Goal: Navigation & Orientation: Go to known website

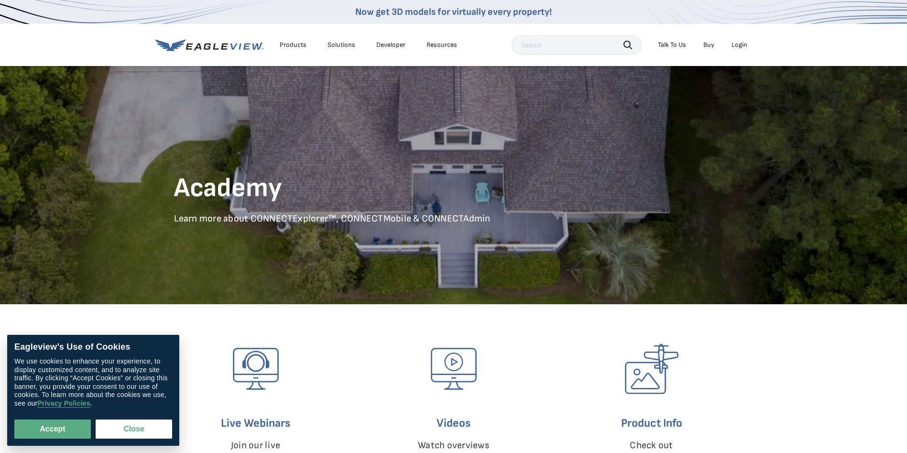
click at [744, 40] on li "Login" at bounding box center [738, 45] width 25 height 14
click at [741, 45] on div "Login" at bounding box center [739, 45] width 16 height 9
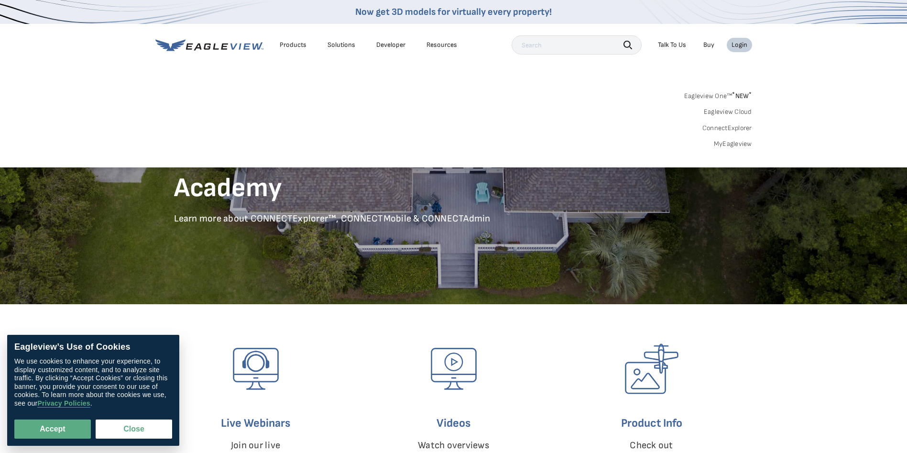
click at [740, 43] on div "Login" at bounding box center [739, 45] width 16 height 9
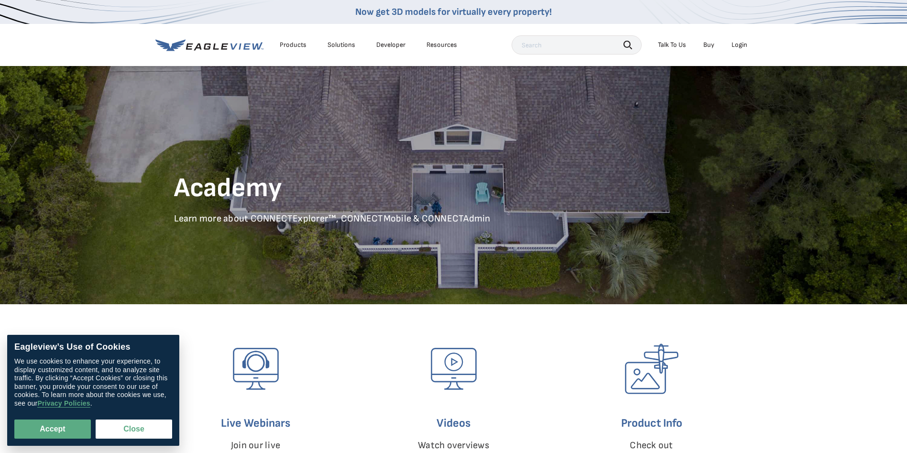
click at [740, 43] on div "Login" at bounding box center [739, 45] width 16 height 9
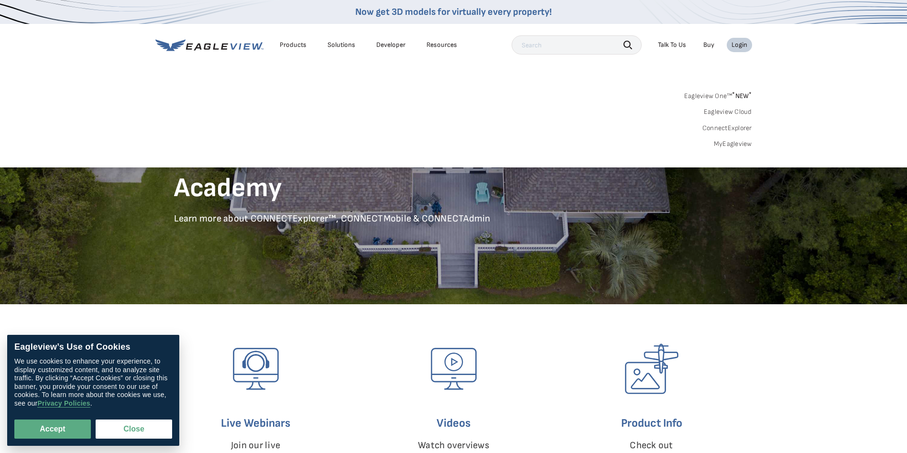
click at [741, 43] on div "Login" at bounding box center [739, 45] width 16 height 9
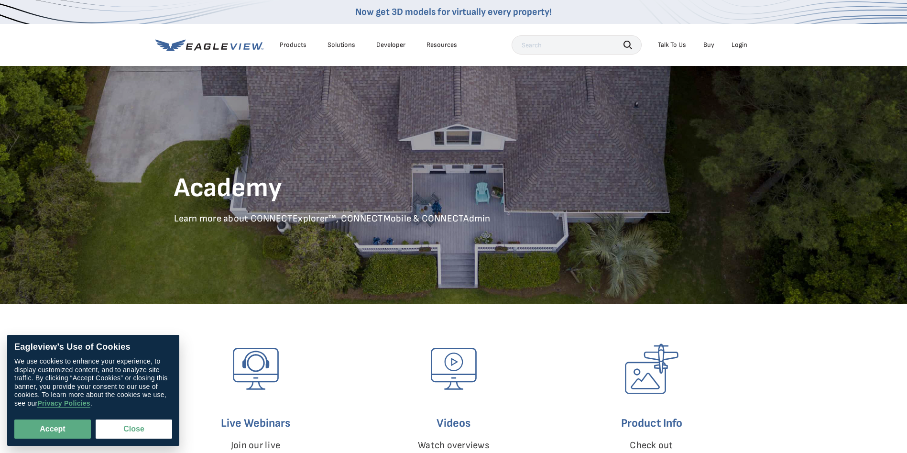
click at [741, 42] on div "Login" at bounding box center [739, 45] width 16 height 9
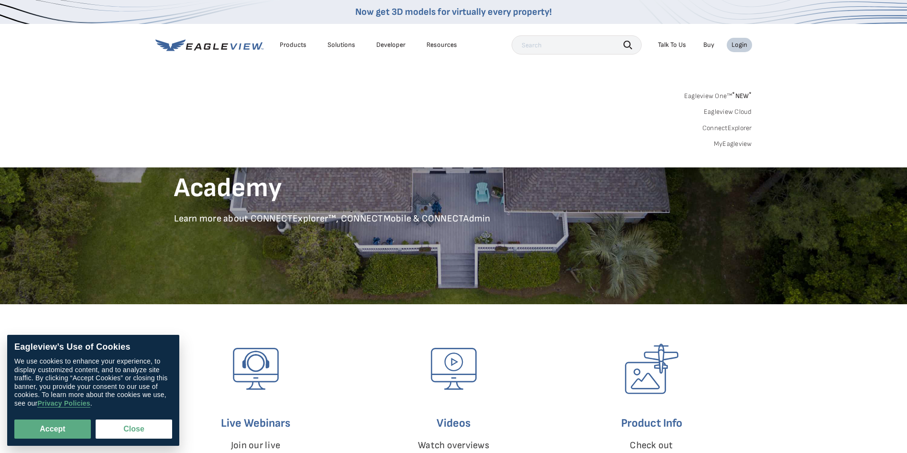
click at [741, 42] on div "Login" at bounding box center [739, 45] width 16 height 9
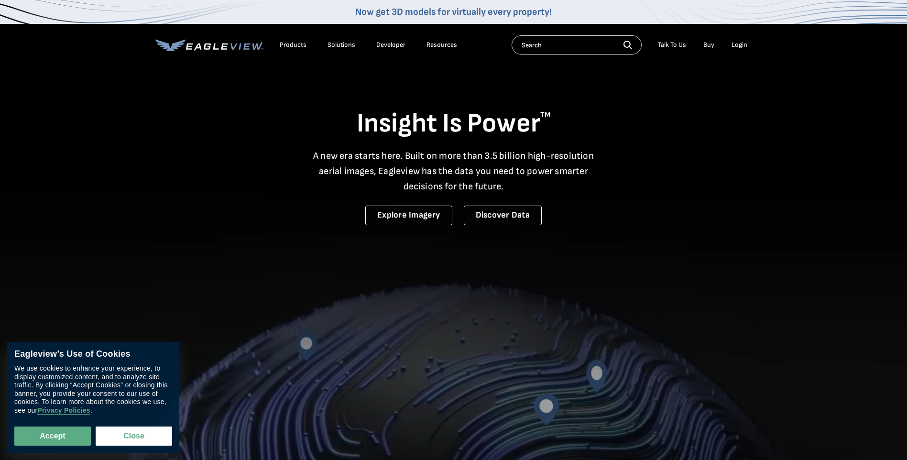
click at [743, 45] on div "Login" at bounding box center [739, 45] width 16 height 9
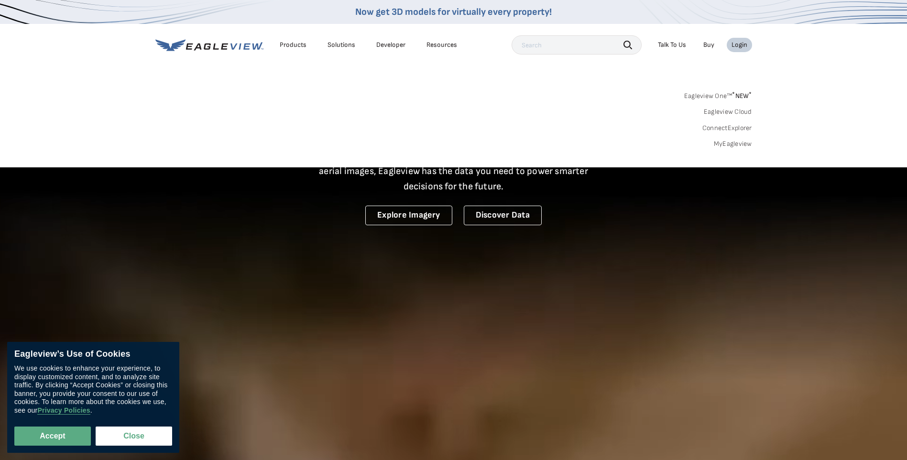
click at [712, 94] on link "Eagleview One™ * NEW *" at bounding box center [718, 94] width 68 height 11
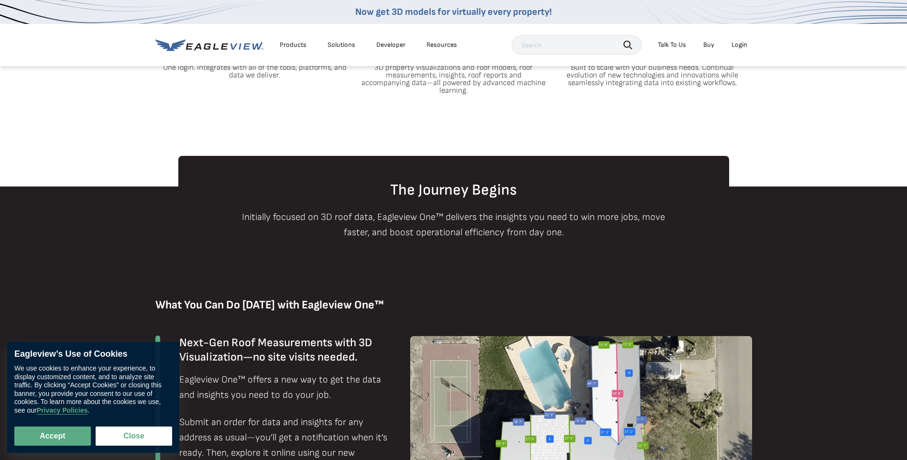
scroll to position [382, 0]
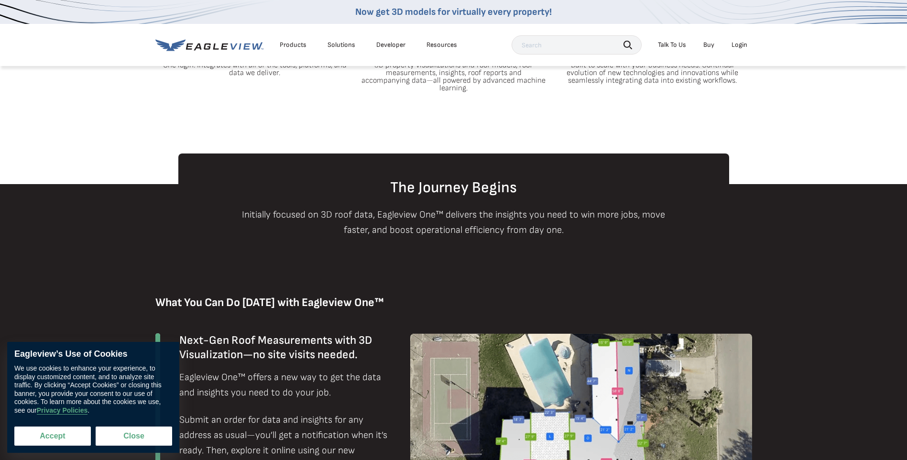
click at [52, 437] on button "Accept" at bounding box center [52, 435] width 76 height 19
checkbox input "true"
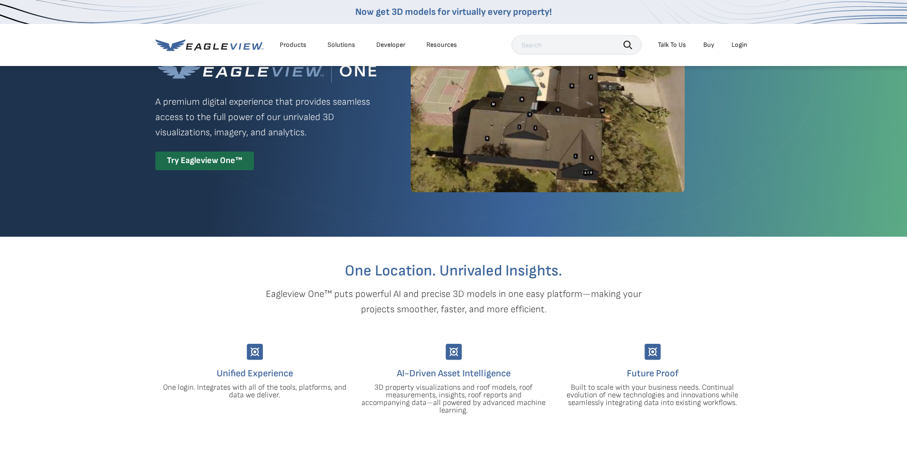
scroll to position [0, 0]
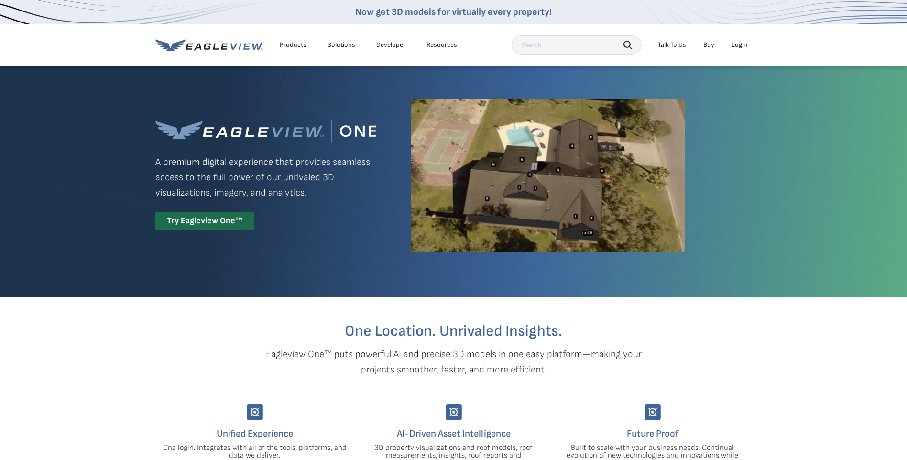
click at [743, 43] on div "Login" at bounding box center [739, 45] width 16 height 9
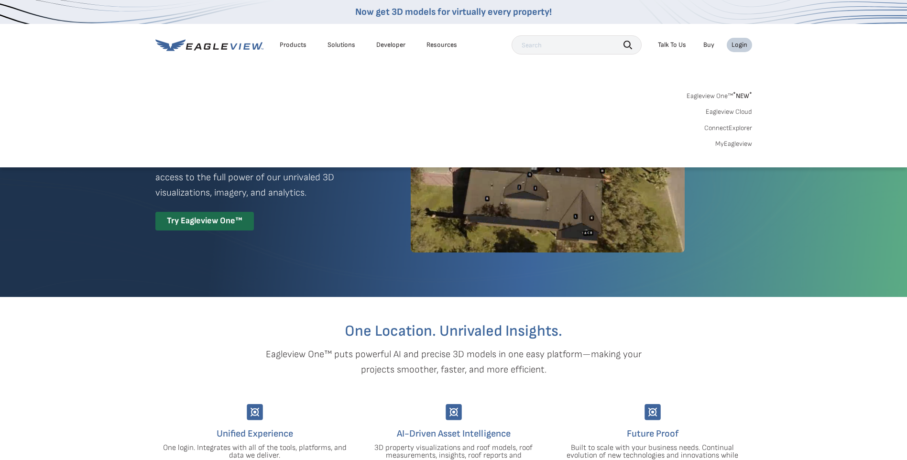
click at [727, 128] on link "ConnectExplorer" at bounding box center [728, 128] width 48 height 9
